Goal: Communication & Community: Share content

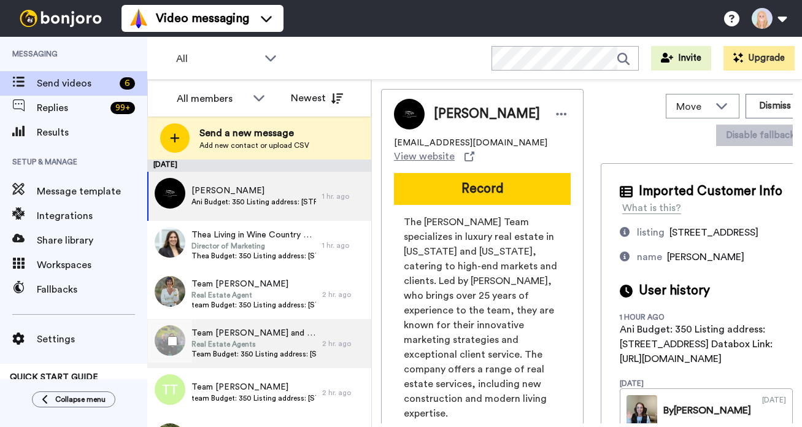
scroll to position [39, 0]
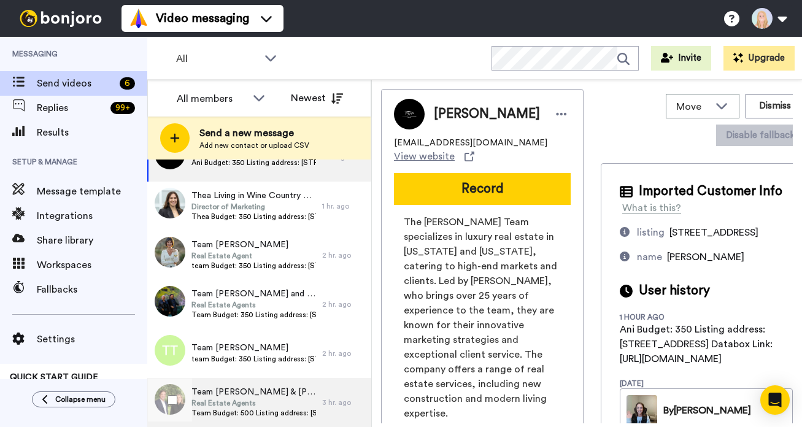
click at [281, 407] on span "Real Estate Agents" at bounding box center [253, 403] width 125 height 10
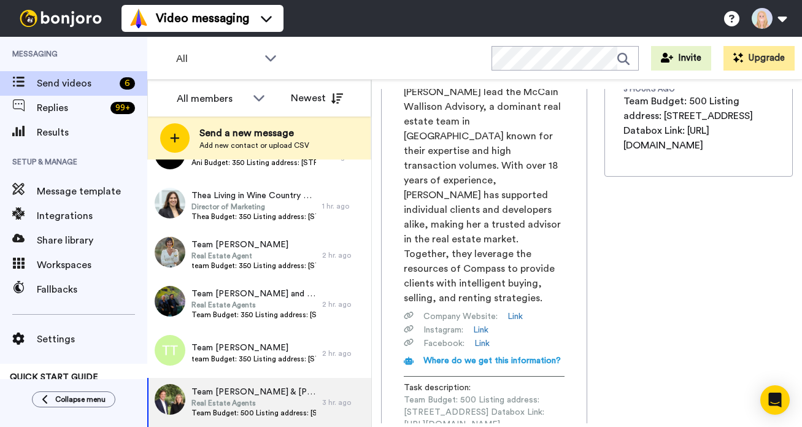
scroll to position [0, 159]
drag, startPoint x: 403, startPoint y: 345, endPoint x: 591, endPoint y: 347, distance: 187.7
click at [591, 347] on div "Team Kristina Wallison & Robert McCai, McCain Wallison Advisory Real Estate Age…" at bounding box center [587, 256] width 412 height 334
copy span "https://app.databox.com/datawall/f59ce551c75aa4aa532fbc2f585f488713abab468de8f74"
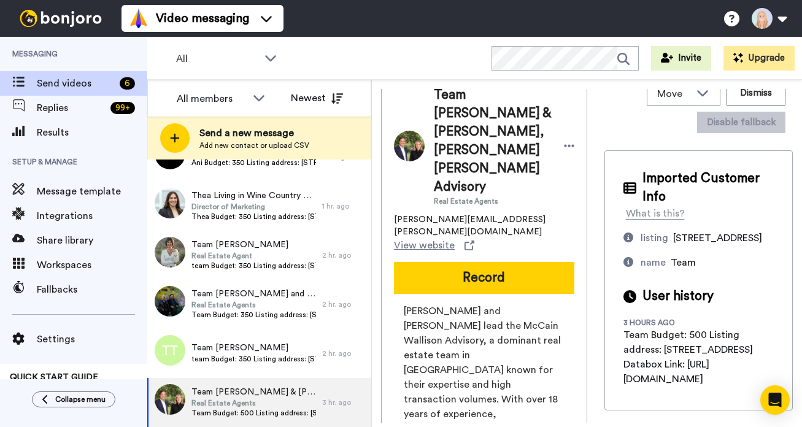
scroll to position [0, 0]
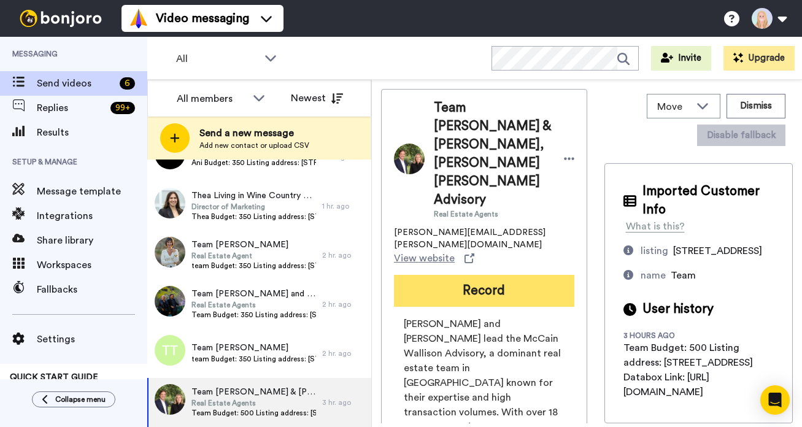
click at [477, 275] on button "Record" at bounding box center [484, 291] width 180 height 32
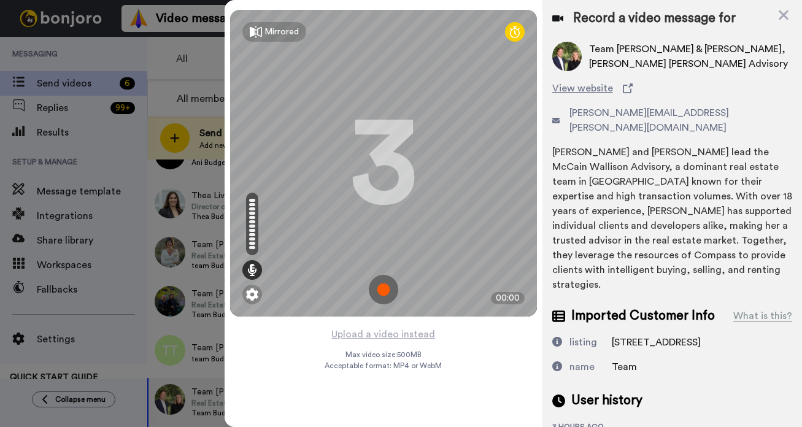
click at [376, 287] on img at bounding box center [383, 289] width 29 height 29
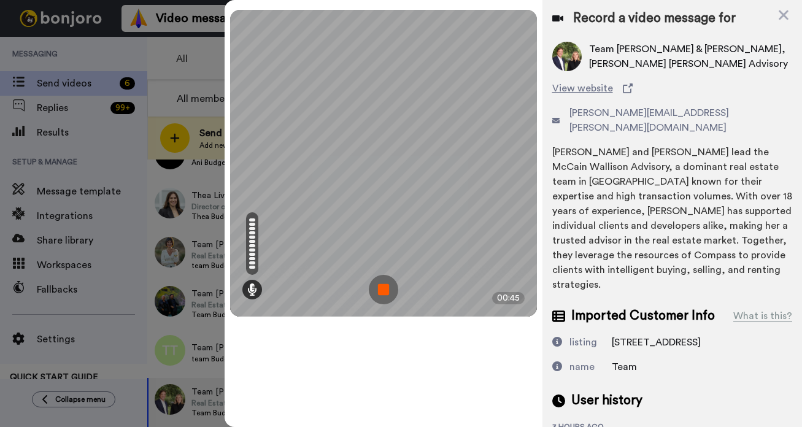
click at [376, 287] on img at bounding box center [383, 289] width 29 height 29
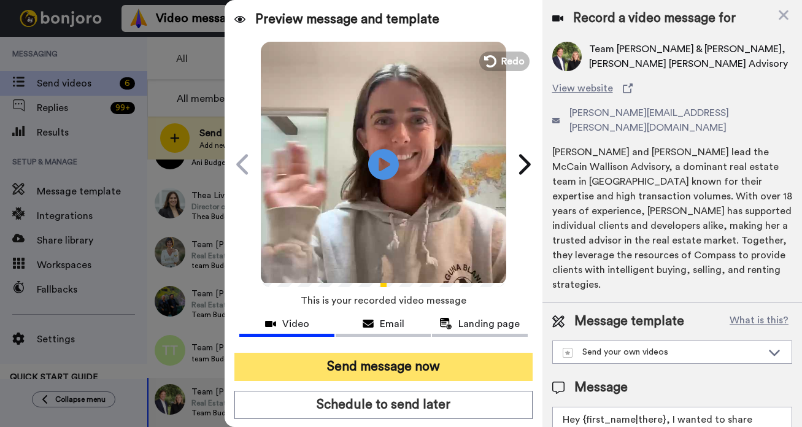
click at [416, 365] on button "Send message now" at bounding box center [383, 367] width 298 height 28
